Goal: Find specific page/section: Find specific page/section

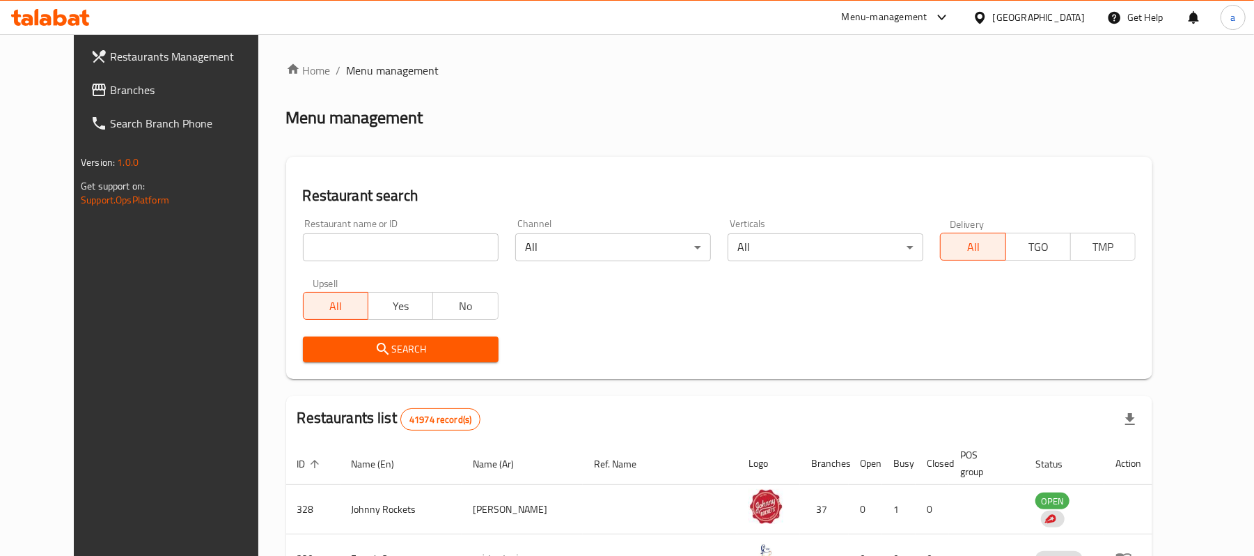
click at [903, 19] on div "Menu-management" at bounding box center [885, 17] width 86 height 17
click at [812, 157] on div "Restaurant-Management" at bounding box center [810, 153] width 109 height 15
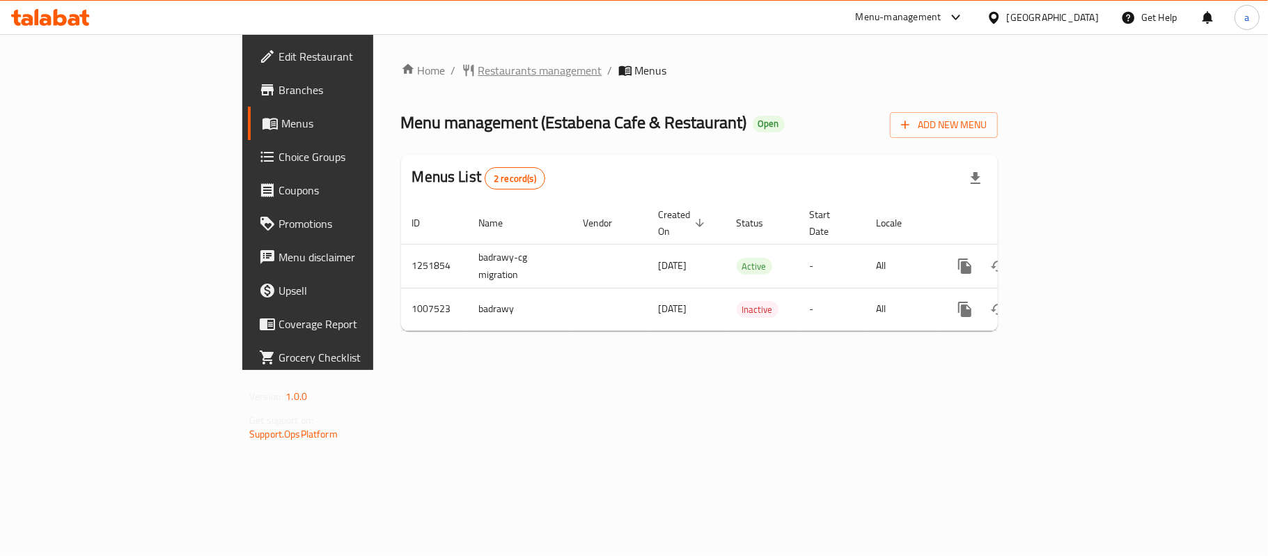
click at [478, 68] on span "Restaurants management" at bounding box center [540, 70] width 124 height 17
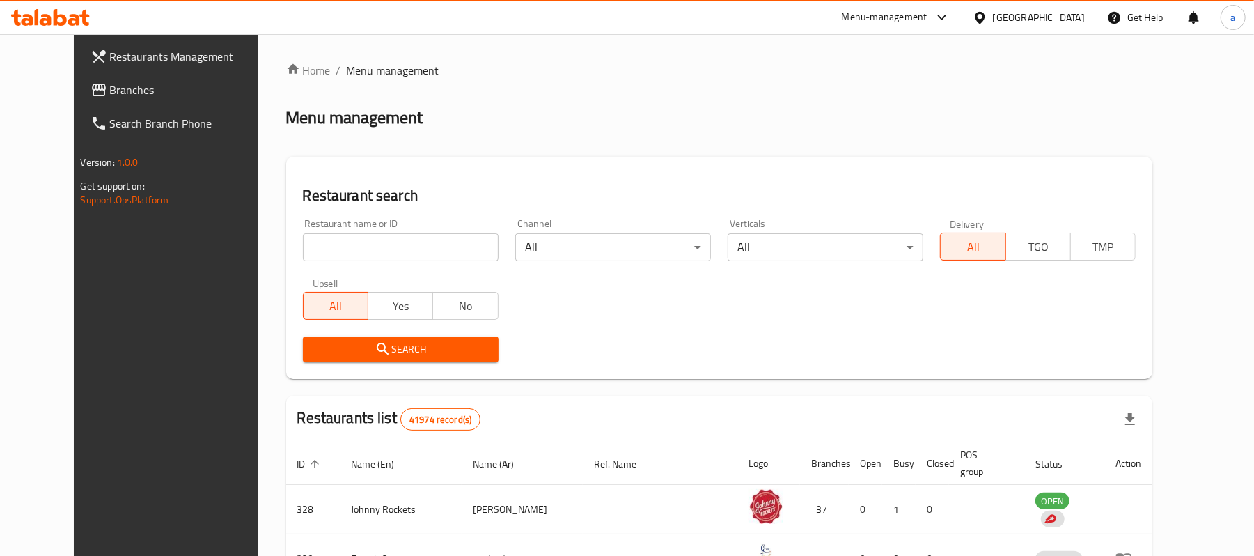
click at [303, 237] on input "search" at bounding box center [401, 247] width 196 height 28
paste input "660681"
type input "660681"
click at [388, 343] on span "Search" at bounding box center [400, 348] width 173 height 17
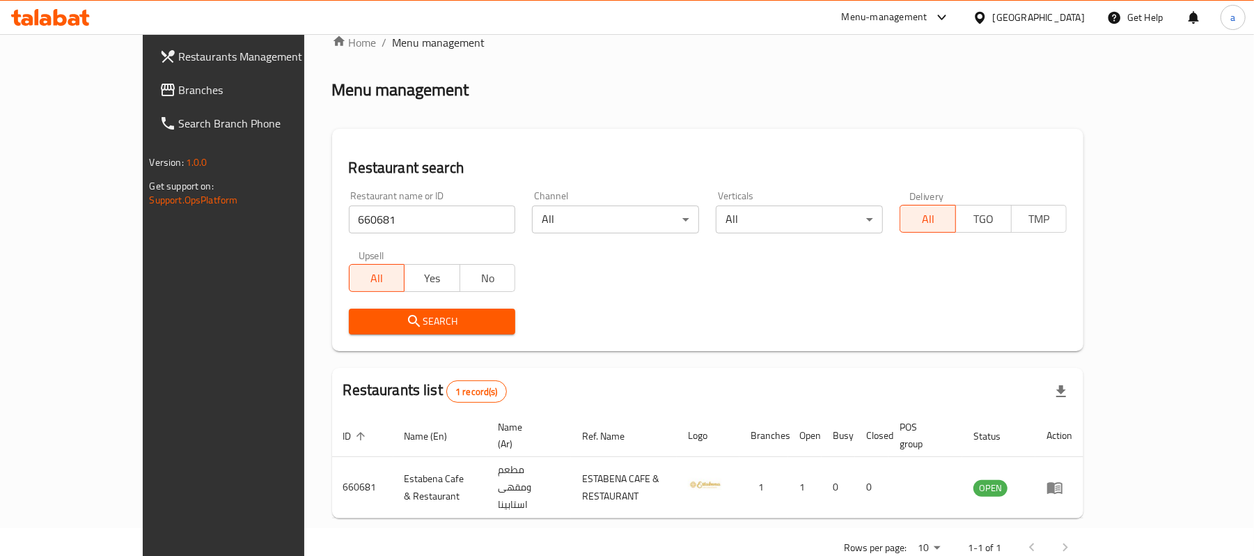
scroll to position [39, 0]
